Goal: Transaction & Acquisition: Download file/media

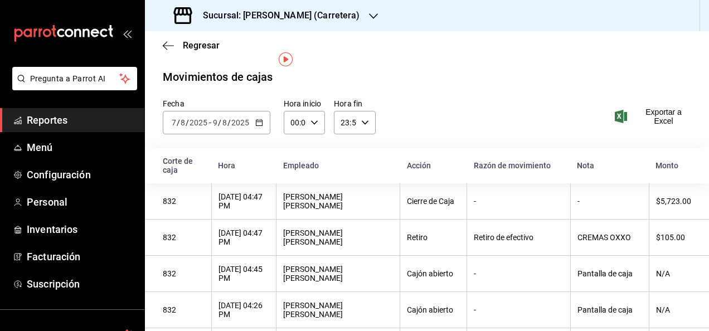
scroll to position [18, 0]
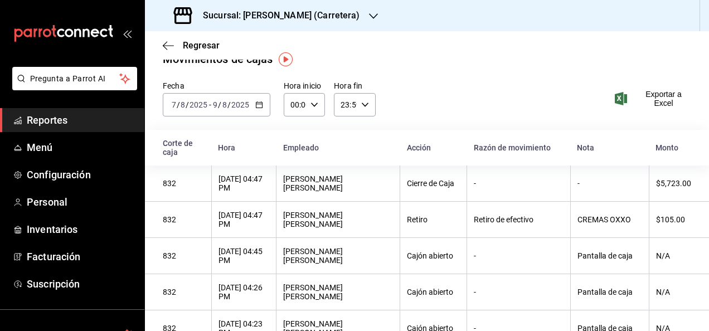
drag, startPoint x: 0, startPoint y: 0, endPoint x: 74, endPoint y: 121, distance: 141.8
click at [74, 121] on span "Reportes" at bounding box center [81, 120] width 109 height 15
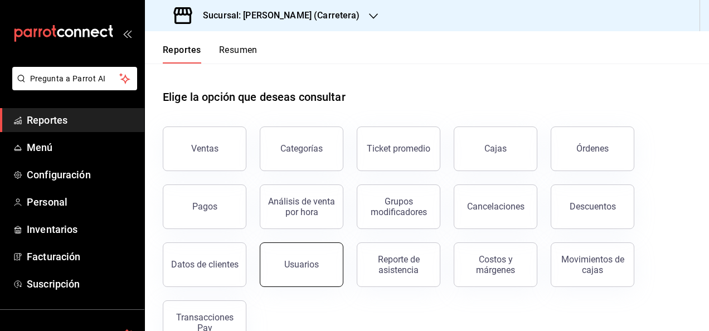
scroll to position [31, 0]
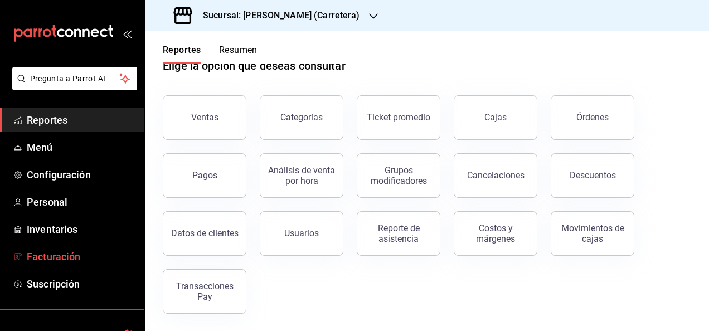
click at [68, 263] on span "Facturación" at bounding box center [81, 256] width 109 height 15
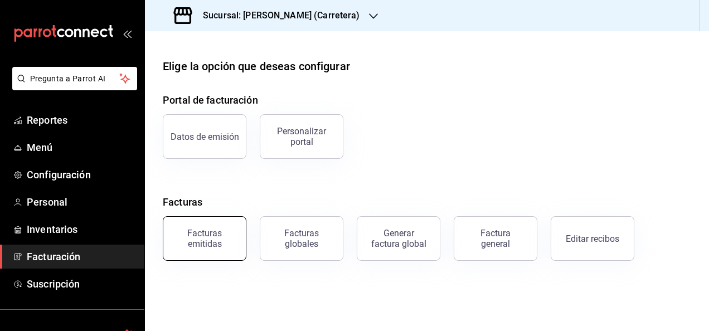
click at [217, 229] on div "Facturas emitidas" at bounding box center [204, 238] width 69 height 21
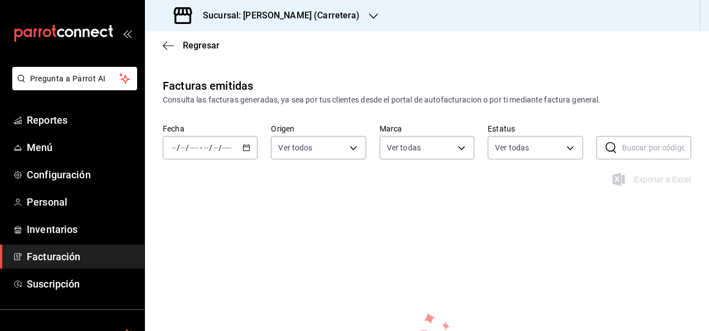
type input "69b0c128-a420-4a64-9881-11e872634046"
click at [239, 150] on div "/ / - / /" at bounding box center [210, 147] width 95 height 23
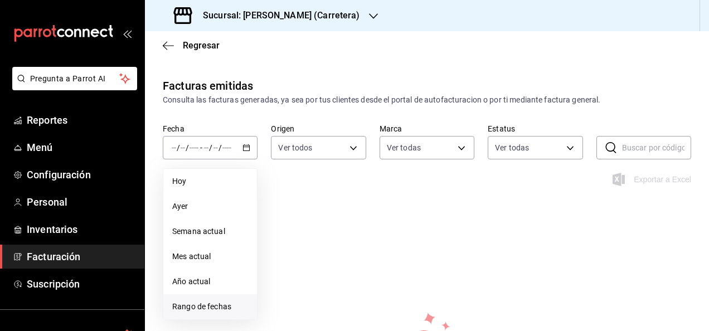
click at [211, 309] on span "Rango de fechas" at bounding box center [210, 307] width 76 height 12
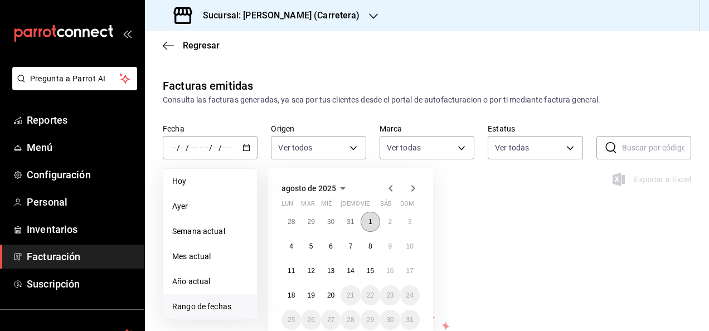
click at [368, 223] on abbr "1" at bounding box center [370, 222] width 4 height 8
click at [329, 290] on button "20" at bounding box center [330, 295] width 19 height 20
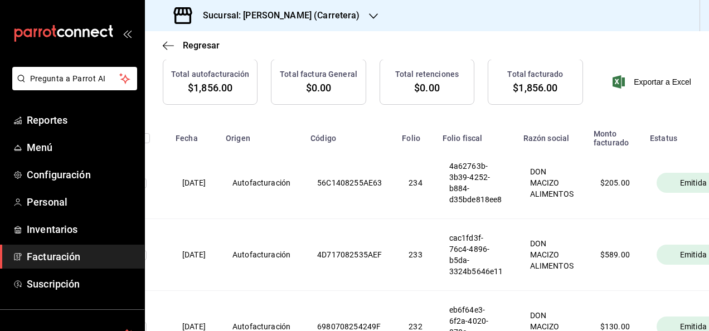
scroll to position [0, 27]
click at [662, 79] on span "Exportar a Excel" at bounding box center [652, 81] width 76 height 13
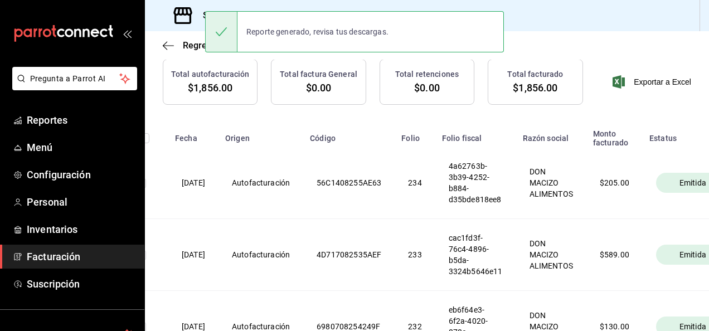
click at [360, 172] on th "56C1408255AE63" at bounding box center [348, 183] width 91 height 72
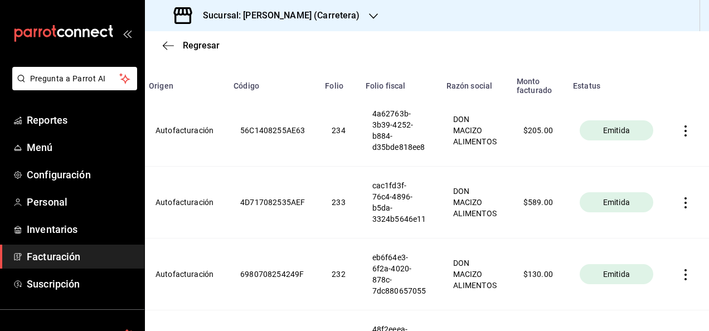
scroll to position [165, 0]
click at [681, 129] on icon "button" at bounding box center [685, 131] width 11 height 11
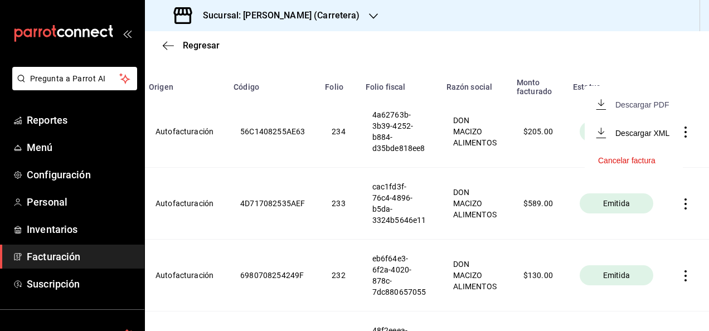
click at [640, 106] on div "Descargar PDF" at bounding box center [641, 104] width 53 height 9
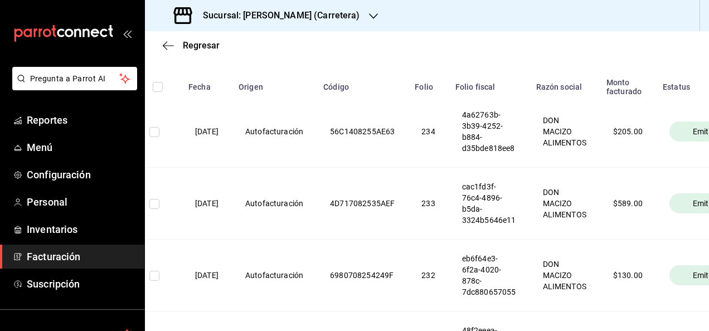
scroll to position [0, 126]
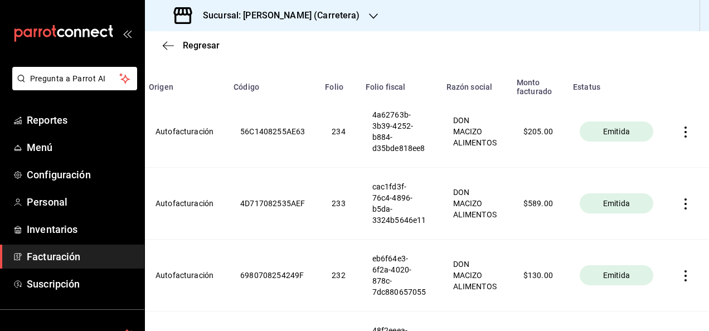
click at [680, 201] on icon "button" at bounding box center [685, 203] width 11 height 11
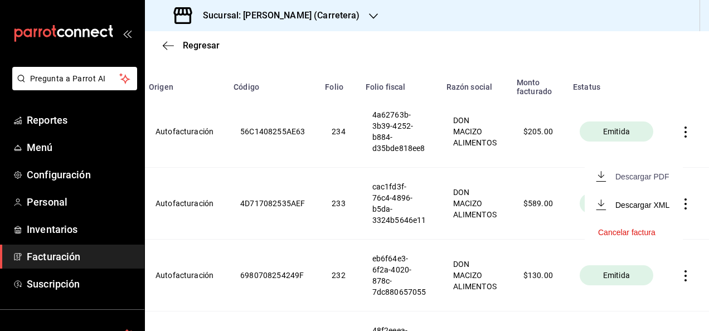
click at [656, 173] on div "Descargar PDF" at bounding box center [641, 176] width 53 height 9
